Goal: Task Accomplishment & Management: Use online tool/utility

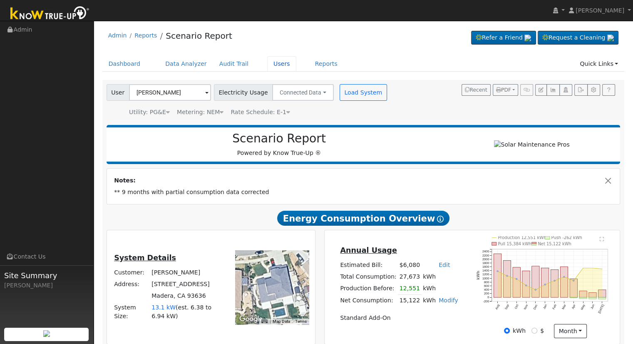
click at [267, 64] on link "Users" at bounding box center [281, 63] width 29 height 15
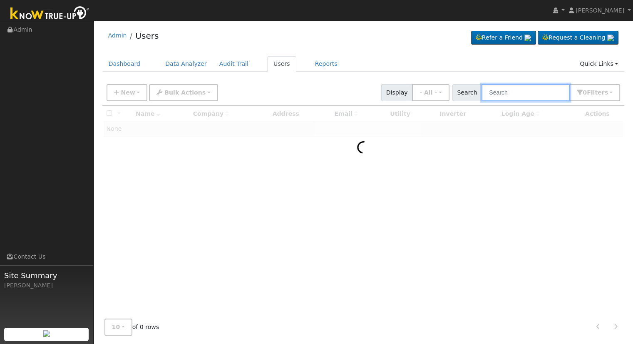
click at [521, 92] on input "text" at bounding box center [525, 92] width 88 height 17
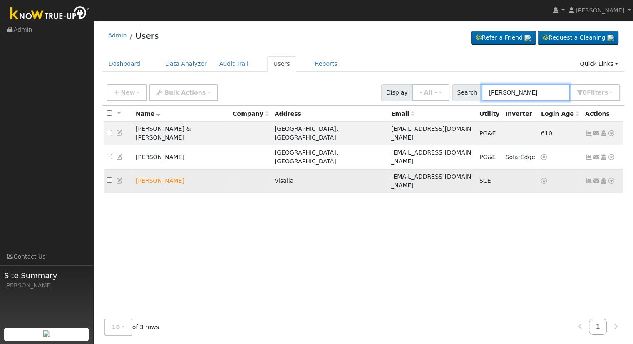
type input "camille"
click at [613, 178] on icon at bounding box center [611, 181] width 7 height 6
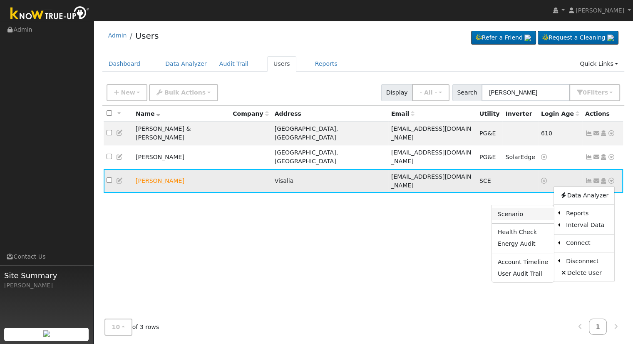
click at [531, 208] on link "Scenario" at bounding box center [523, 214] width 62 height 12
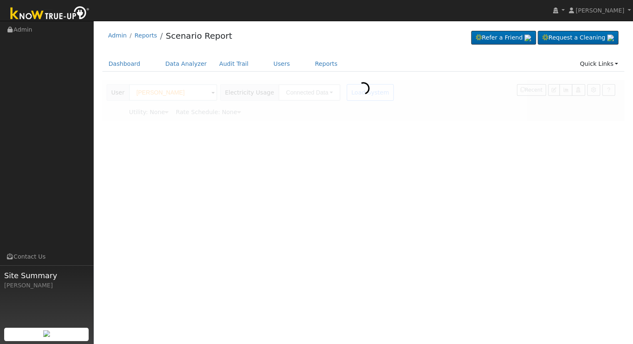
type input "Southern [US_STATE] Edison"
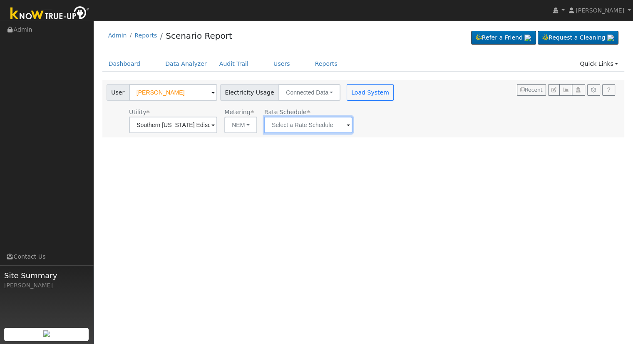
click at [217, 121] on input "text" at bounding box center [173, 125] width 88 height 17
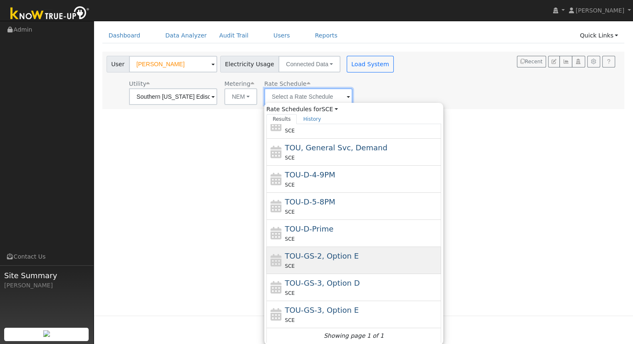
scroll to position [22, 0]
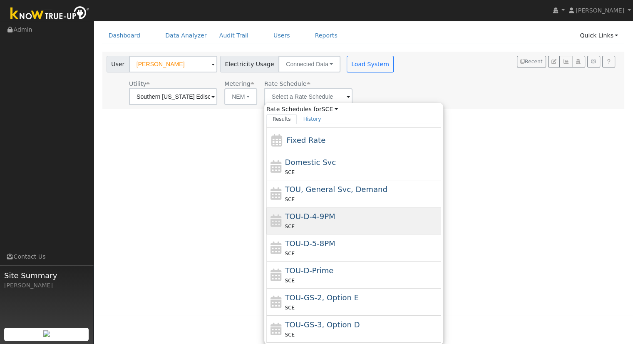
click at [326, 216] on span "TOU-D-4-9PM" at bounding box center [310, 216] width 50 height 9
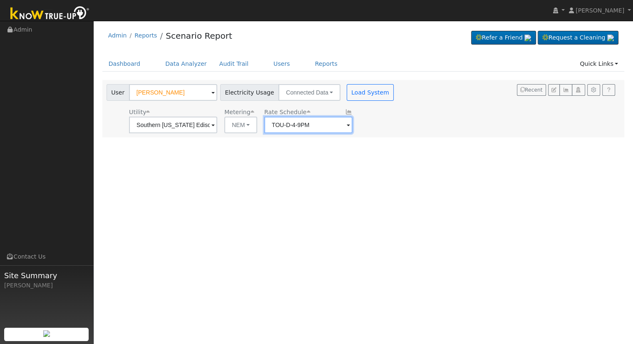
click at [217, 122] on input "TOU-D-4-9PM" at bounding box center [173, 125] width 88 height 17
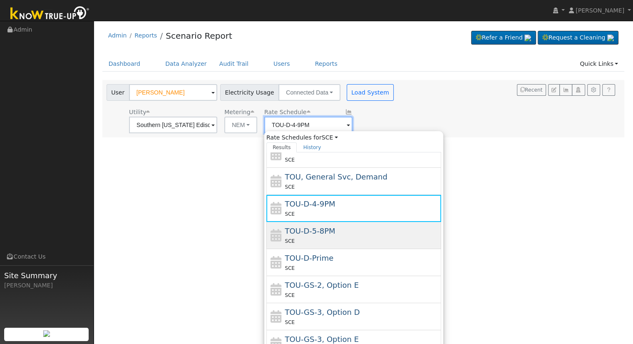
scroll to position [63, 0]
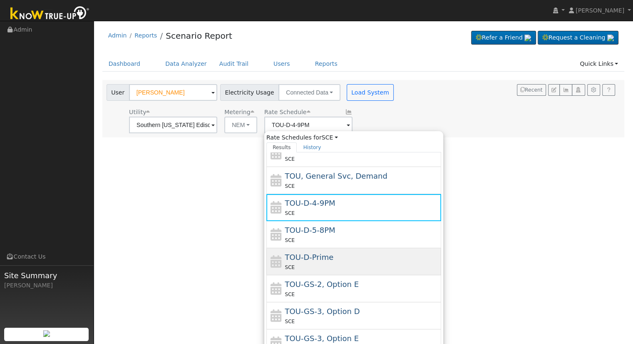
click at [323, 256] on span "TOU-D-Prime" at bounding box center [309, 257] width 49 height 9
type input "TOU-D-Prime"
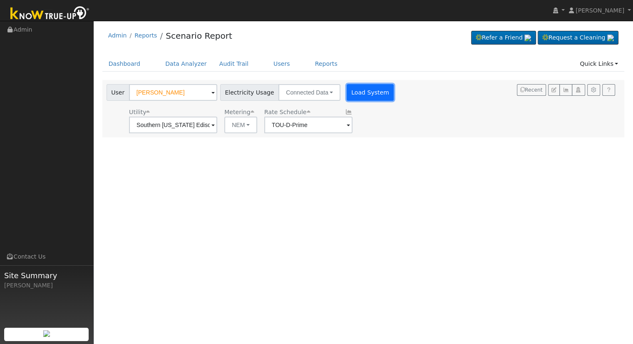
click at [350, 89] on button "Load System" at bounding box center [370, 92] width 47 height 17
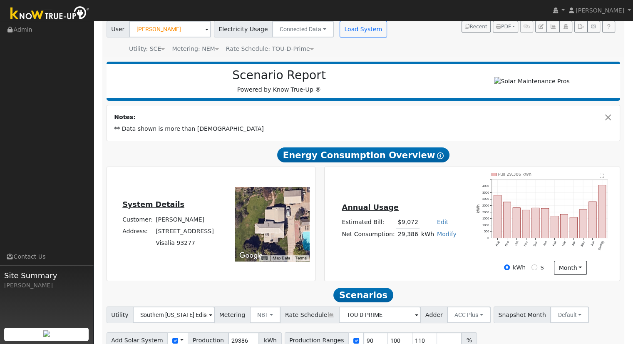
scroll to position [105, 0]
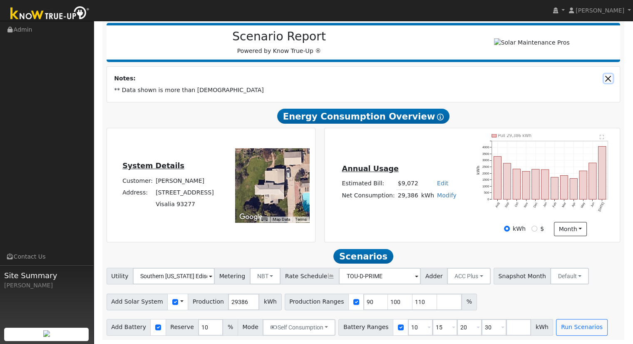
click at [608, 78] on button "Close" at bounding box center [608, 78] width 9 height 9
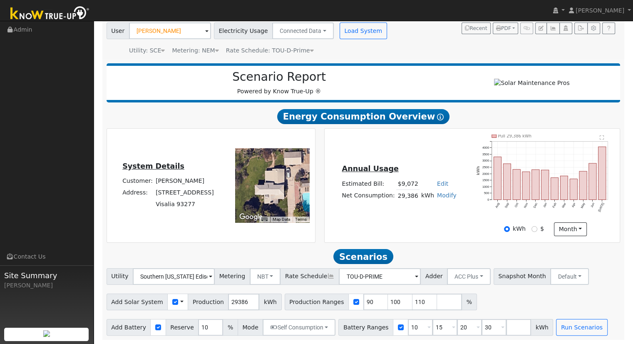
scroll to position [65, 0]
click at [412, 303] on input "109" at bounding box center [424, 301] width 25 height 17
type input "1"
type input "108.78309399"
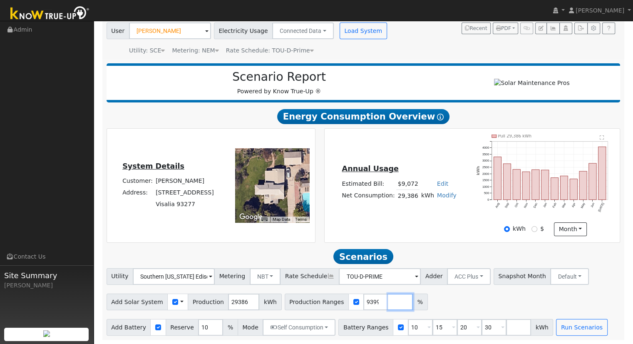
scroll to position [0, 0]
click at [481, 326] on input "30" at bounding box center [493, 327] width 25 height 17
type input "3"
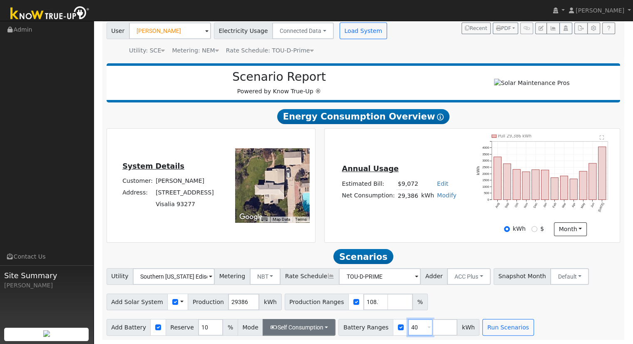
type input "40"
click at [302, 325] on button "Self Consumption" at bounding box center [299, 327] width 73 height 17
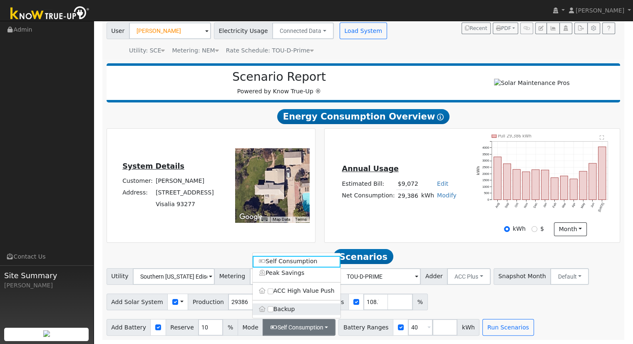
click at [285, 310] on label "Backup" at bounding box center [297, 309] width 88 height 12
click at [273, 310] on input "Backup" at bounding box center [271, 309] width 6 height 6
type input "20"
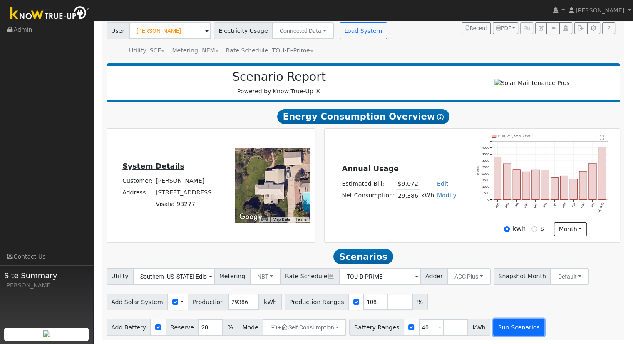
click at [493, 325] on button "Run Scenarios" at bounding box center [518, 327] width 51 height 17
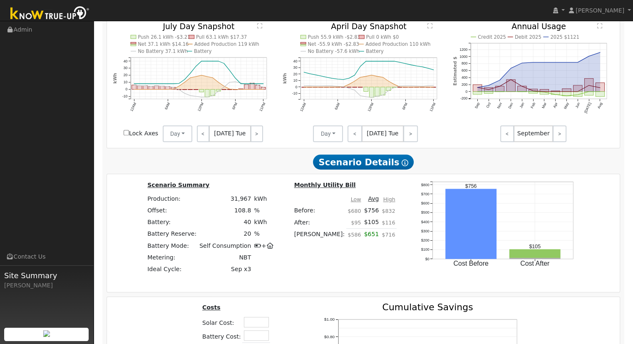
scroll to position [604, 0]
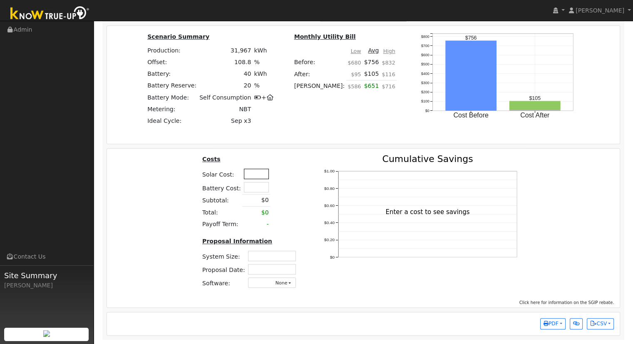
click at [250, 171] on input "text" at bounding box center [256, 174] width 25 height 10
type input "$99,450"
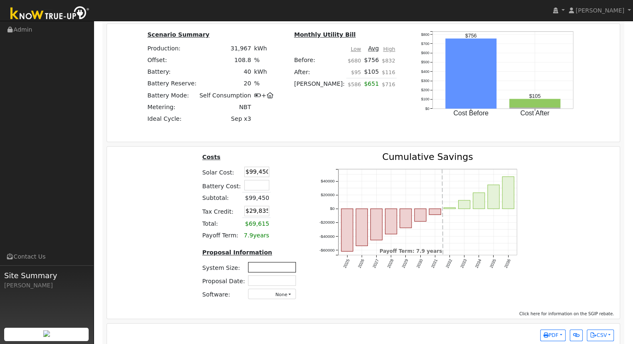
click at [273, 270] on input "text" at bounding box center [272, 267] width 48 height 10
type input "23.22"
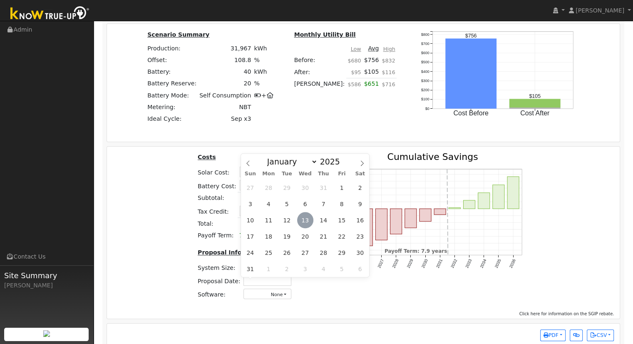
click at [307, 218] on span "13" at bounding box center [305, 220] width 16 height 16
type input "08/13/2025"
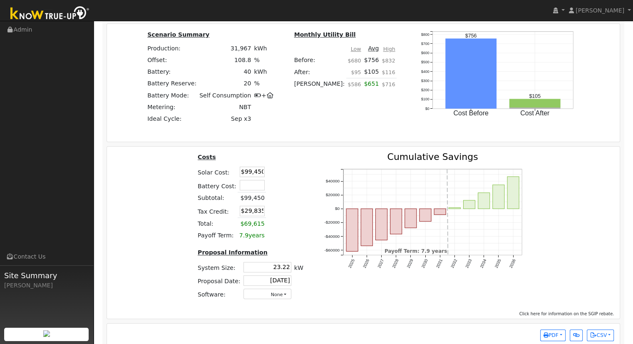
click at [146, 203] on div "Costs Solar Cost: $99,450 Battery Cost: Subtotal: $99,450 Tax Credit: $29,835 T…" at bounding box center [363, 229] width 519 height 154
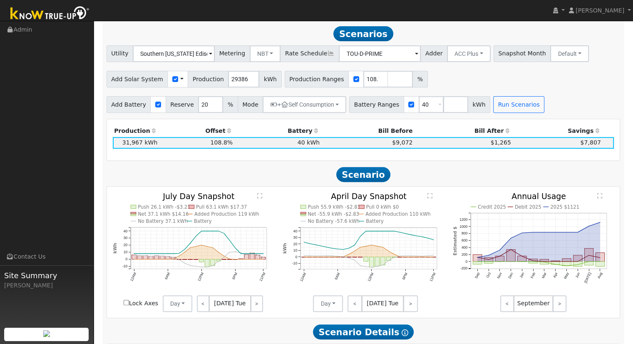
scroll to position [271, 0]
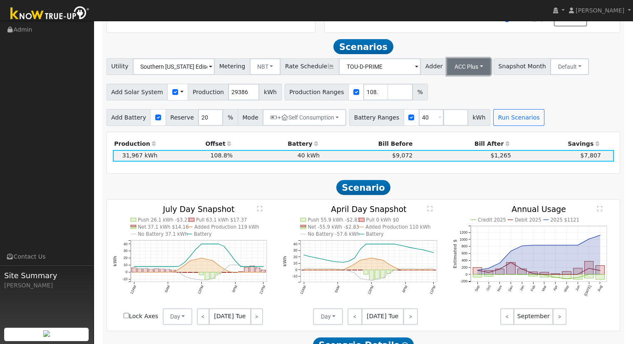
click at [459, 69] on button "ACC Plus" at bounding box center [469, 66] width 44 height 17
click at [518, 94] on div "Add Solar System Use CSV Data Production 29386 kWh Production Ranges 108.783093…" at bounding box center [363, 91] width 517 height 20
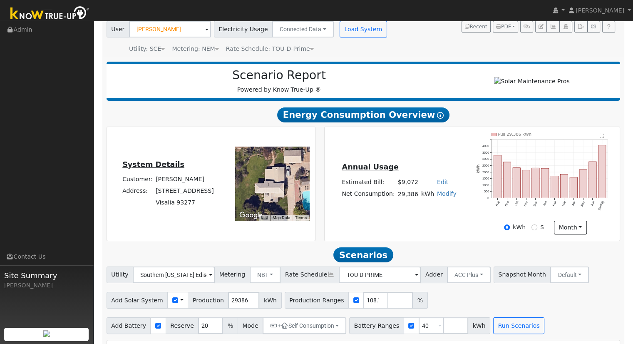
click at [440, 185] on link "Edit" at bounding box center [442, 182] width 11 height 7
type input "12098"
click at [394, 211] on div "Annual Usage Estimated Bill: $12,098 Edit Estimated Bill $ 12098 Annual Net Con…" at bounding box center [472, 184] width 293 height 102
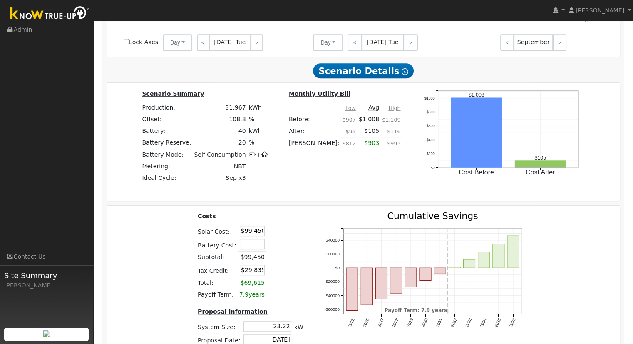
scroll to position [618, 0]
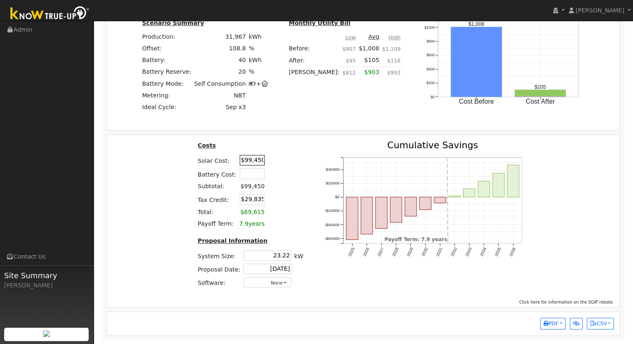
click at [240, 157] on input "$99,450" at bounding box center [252, 160] width 25 height 10
type input "0"
type input "$99,450"
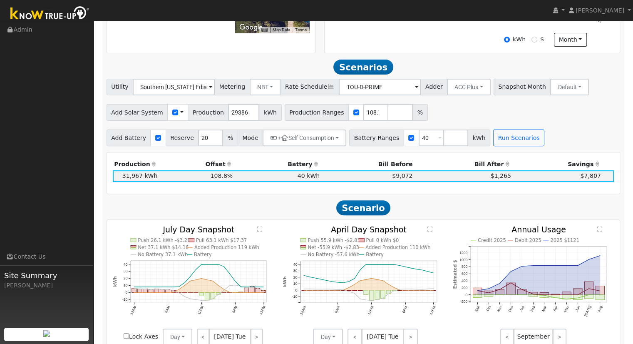
scroll to position [201, 0]
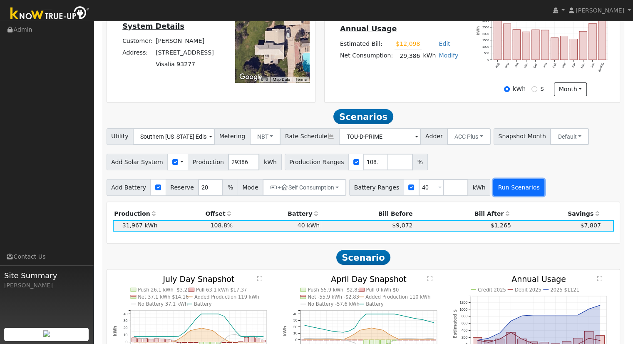
click at [503, 188] on button "Run Scenarios" at bounding box center [518, 187] width 51 height 17
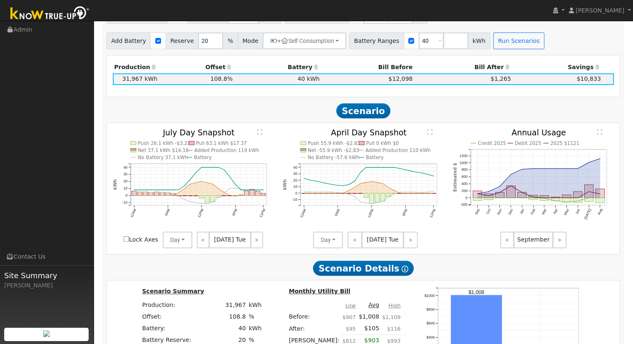
scroll to position [579, 0]
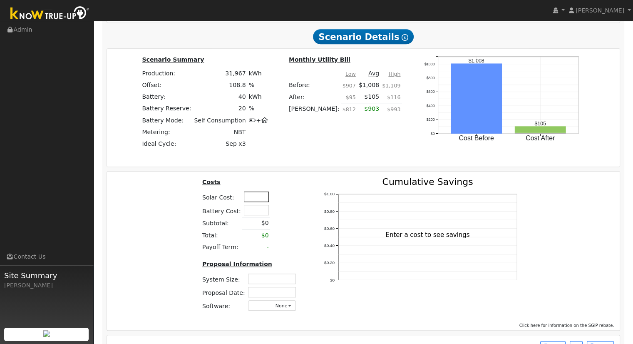
click at [261, 198] on input "text" at bounding box center [256, 196] width 25 height 10
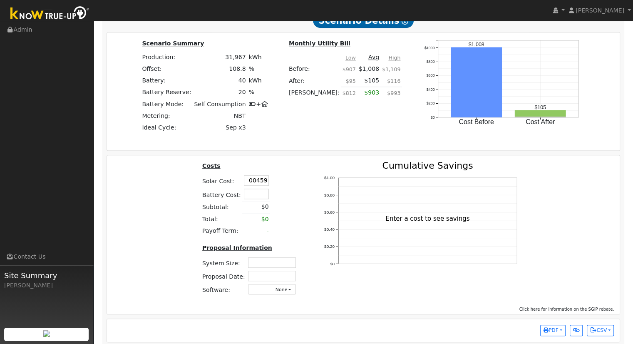
scroll to position [604, 0]
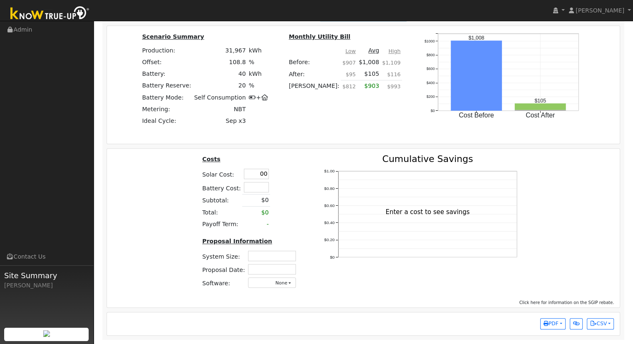
type input "0"
type input "$99,450"
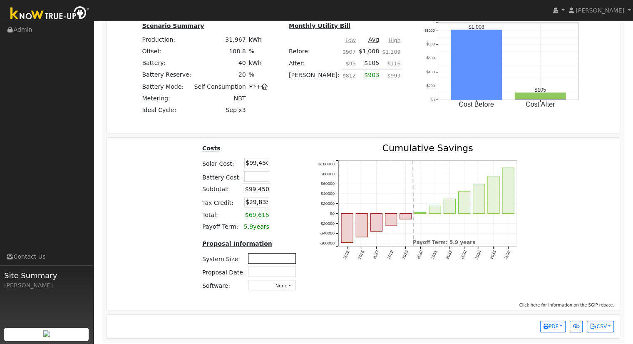
scroll to position [618, 0]
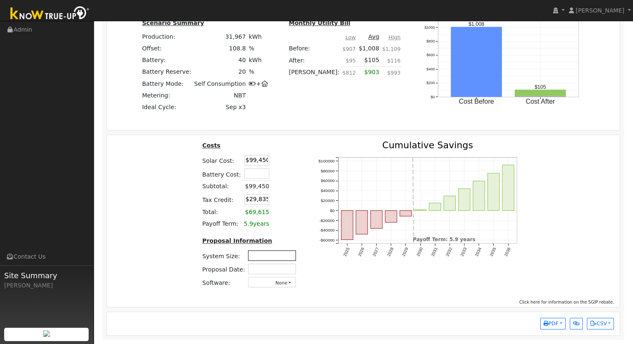
click at [266, 253] on input "text" at bounding box center [272, 255] width 48 height 10
type input "23.22"
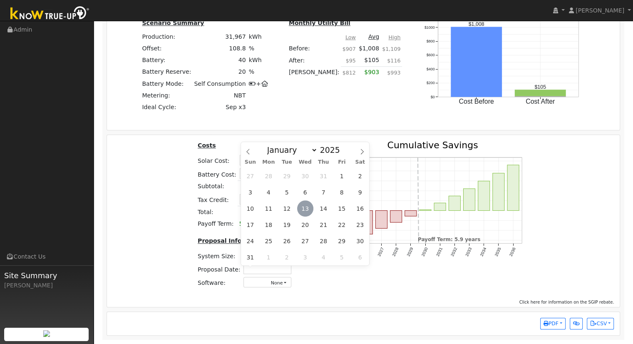
drag, startPoint x: 303, startPoint y: 205, endPoint x: 319, endPoint y: 211, distance: 17.4
click at [303, 205] on span "13" at bounding box center [305, 208] width 16 height 16
type input "08/13/2025"
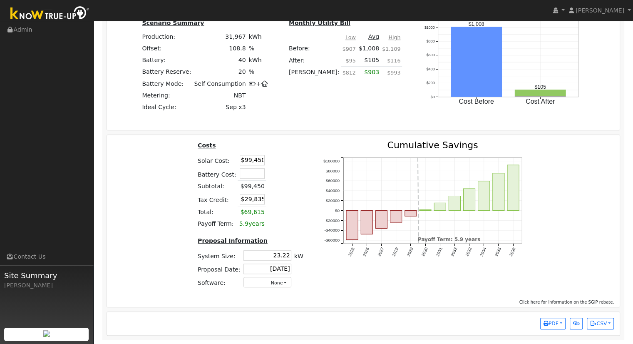
click at [553, 215] on div "Costs Solar Cost: $99,450 Battery Cost: Subtotal: $99,450 Tax Credit: $29,835 T…" at bounding box center [363, 218] width 519 height 154
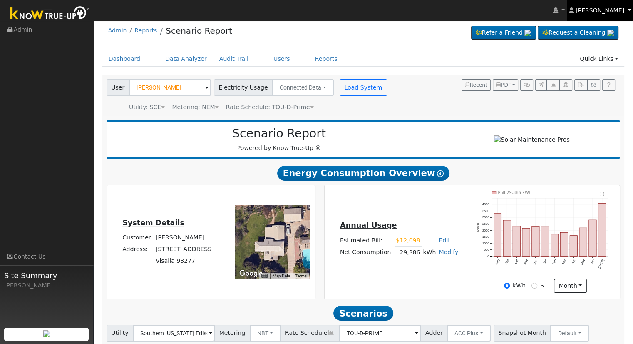
scroll to position [0, 0]
